Goal: Transaction & Acquisition: Purchase product/service

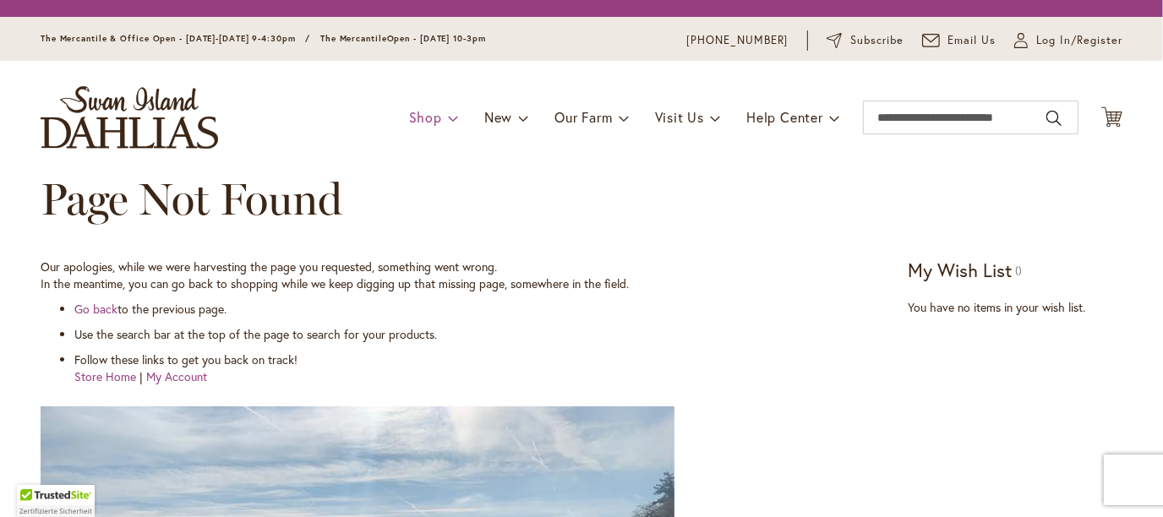
click at [431, 119] on link "Shop" at bounding box center [434, 117] width 50 height 32
click at [448, 121] on span at bounding box center [453, 117] width 11 height 27
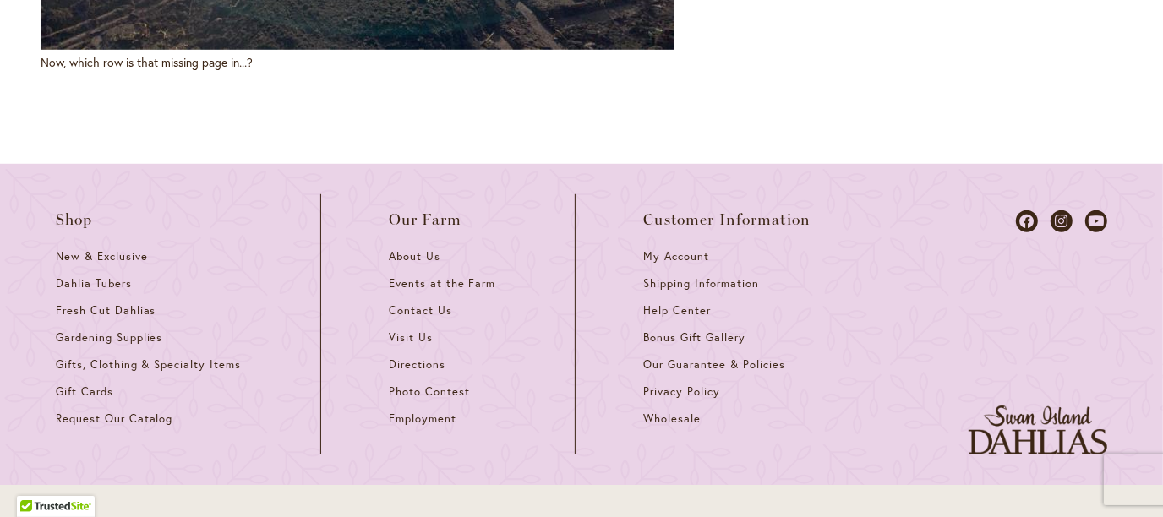
scroll to position [928, 0]
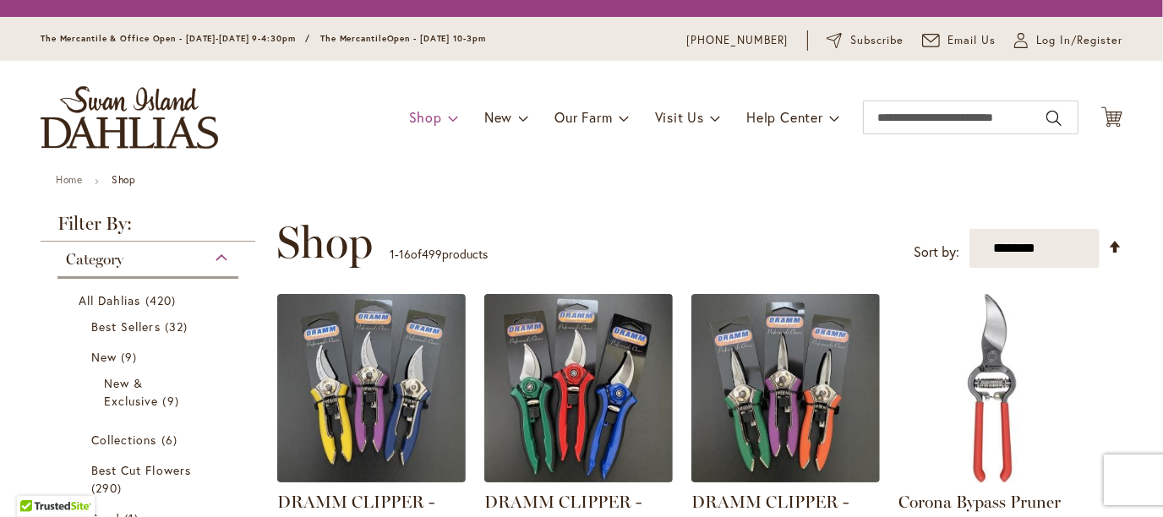
click at [448, 118] on span at bounding box center [453, 117] width 11 height 27
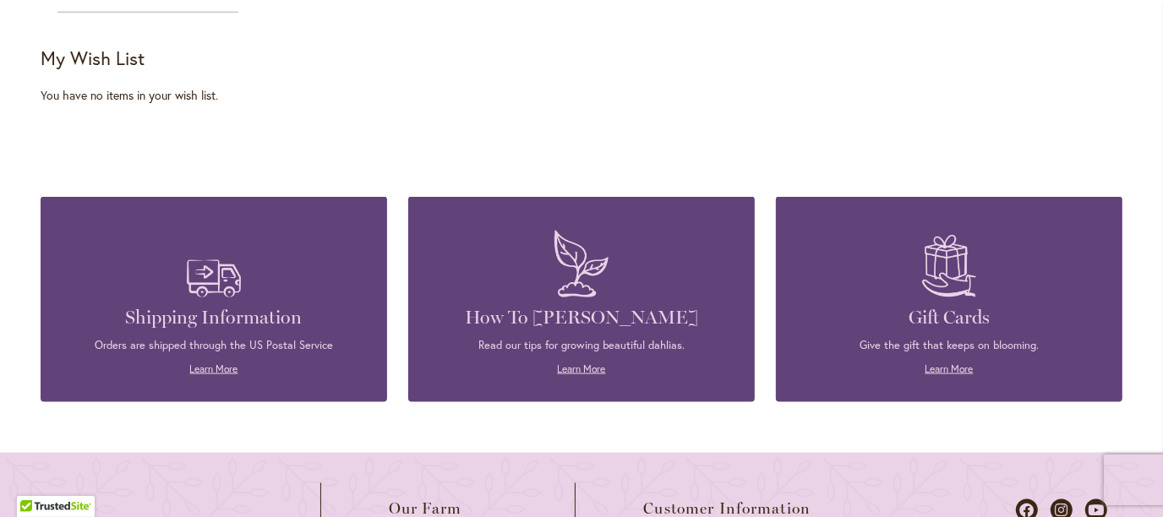
scroll to position [1552, 0]
